Goal: Information Seeking & Learning: Learn about a topic

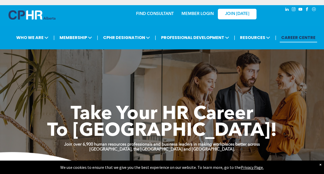
click at [201, 14] on link "MEMBER LOGIN" at bounding box center [197, 14] width 32 height 4
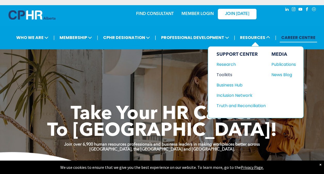
click at [230, 73] on div "Toolkits" at bounding box center [238, 74] width 44 height 6
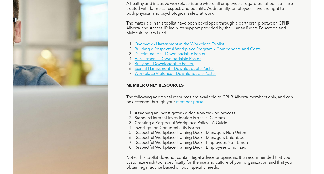
scroll to position [309, 0]
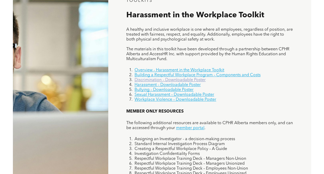
click at [165, 80] on link "Discrimination – Downloadable Poster" at bounding box center [170, 80] width 71 height 4
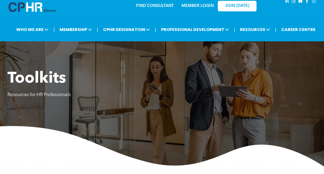
scroll to position [0, 0]
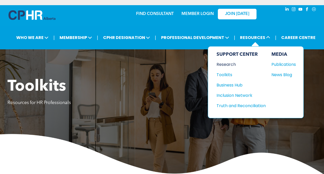
click at [229, 63] on div "Research" at bounding box center [238, 64] width 44 height 6
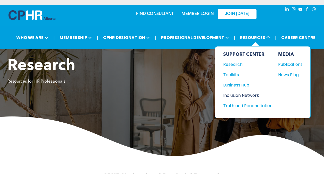
click at [248, 93] on div "Inclusion Network" at bounding box center [245, 95] width 44 height 6
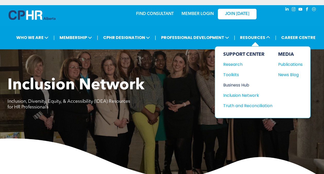
click at [241, 83] on div "Business Hub" at bounding box center [245, 85] width 44 height 6
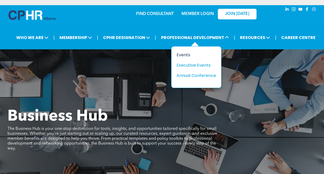
click at [182, 55] on div "Events" at bounding box center [195, 55] width 36 height 6
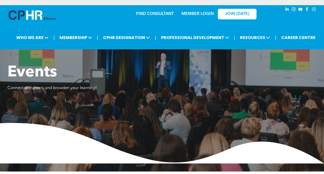
click at [200, 15] on link "MEMBER LOGIN" at bounding box center [197, 14] width 32 height 4
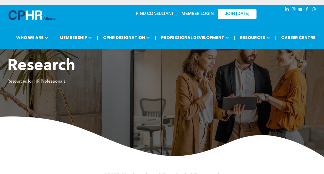
click at [196, 16] on link "MEMBER LOGIN" at bounding box center [197, 14] width 32 height 4
click at [190, 13] on link "MEMBER LOGIN" at bounding box center [197, 14] width 32 height 4
